Goal: Navigation & Orientation: Find specific page/section

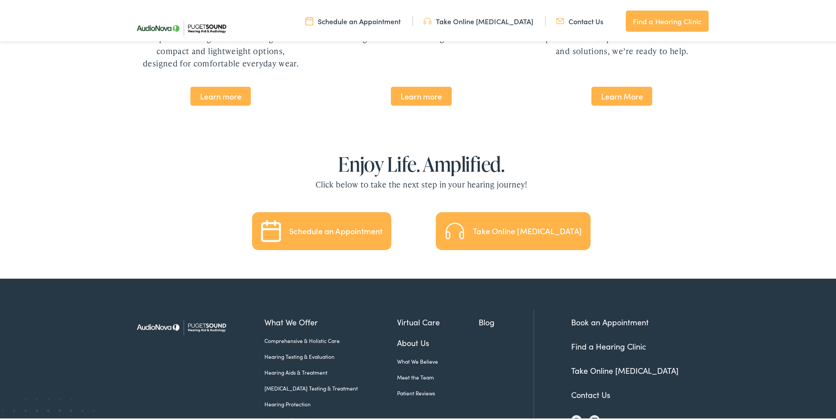
scroll to position [1932, 0]
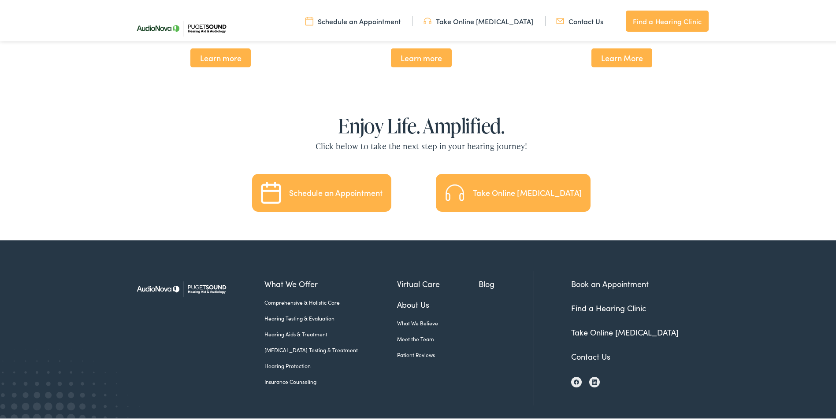
click at [589, 350] on link "Contact Us" at bounding box center [590, 355] width 39 height 11
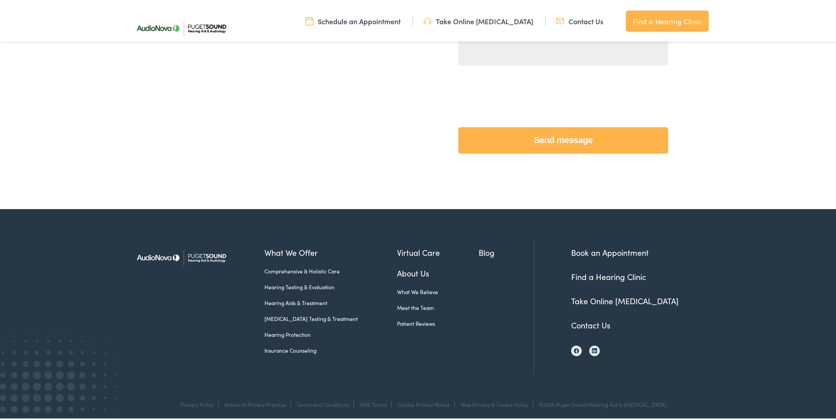
scroll to position [372, 0]
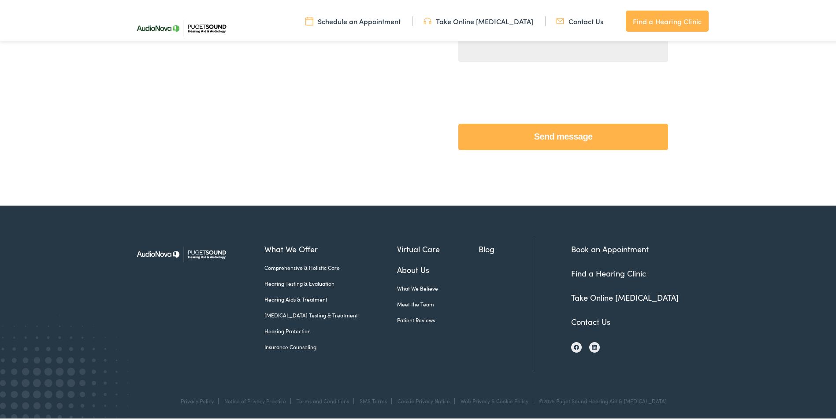
click at [637, 270] on link "Find a Hearing Clinic" at bounding box center [608, 271] width 75 height 11
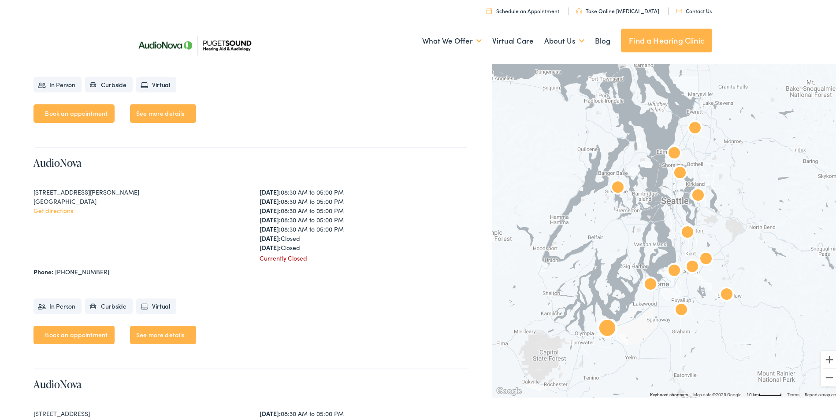
scroll to position [1719, 0]
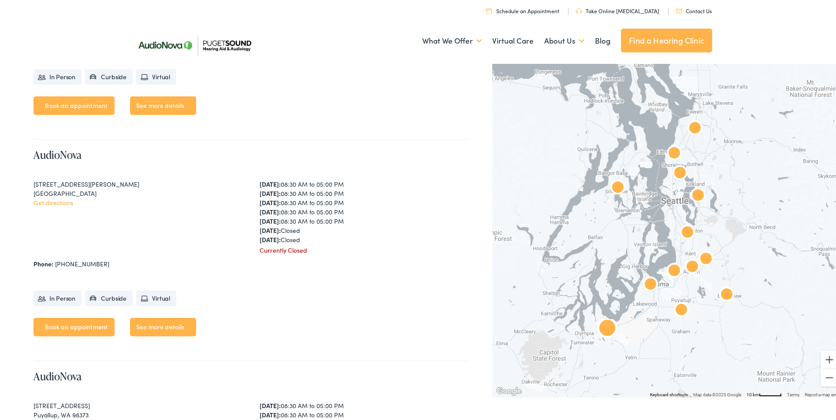
click at [145, 330] on link "See more details" at bounding box center [163, 325] width 66 height 19
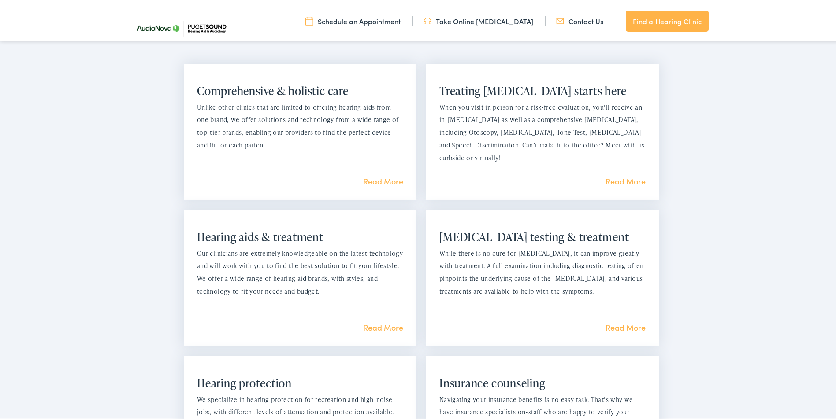
scroll to position [521, 0]
